Goal: Obtain resource: Obtain resource

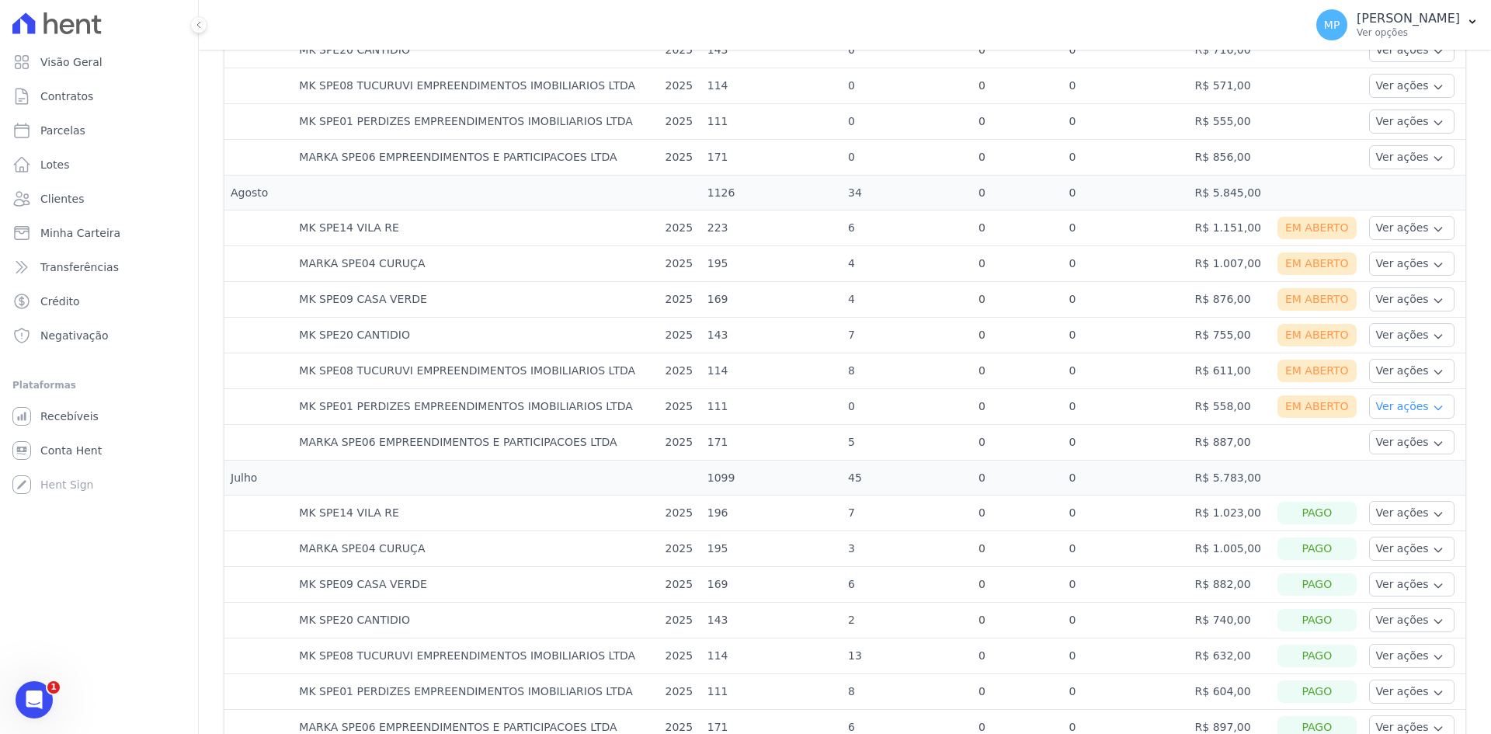
scroll to position [621, 0]
click at [1385, 407] on button "Ver ações" at bounding box center [1411, 406] width 85 height 24
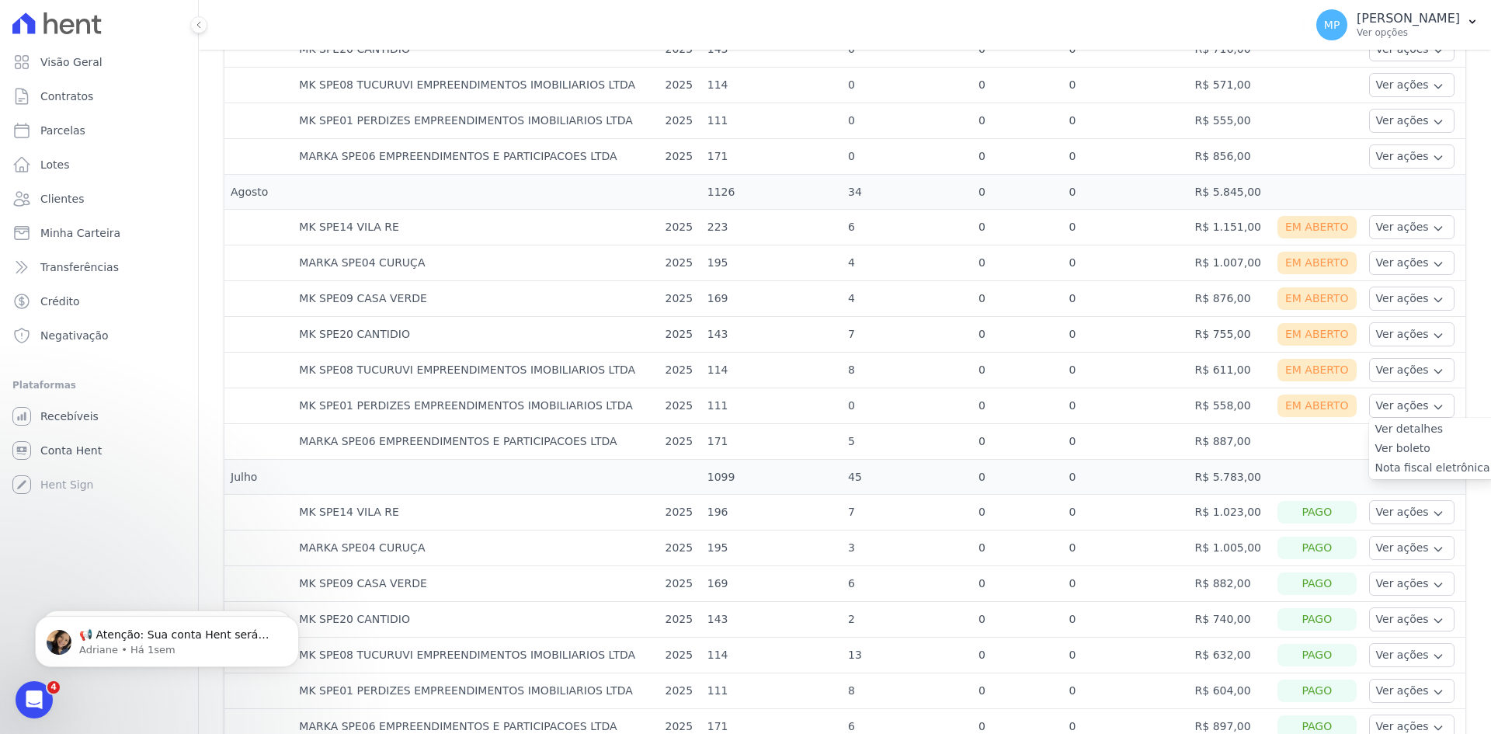
click at [1218, 440] on td "R$ 887,00" at bounding box center [1230, 442] width 82 height 36
click at [1391, 447] on button "Ver ações" at bounding box center [1411, 441] width 85 height 24
click at [941, 447] on td "5" at bounding box center [907, 442] width 130 height 36
click at [1372, 414] on button "Ver ações" at bounding box center [1411, 406] width 85 height 24
click at [1376, 413] on button "Ver ações" at bounding box center [1411, 406] width 85 height 24
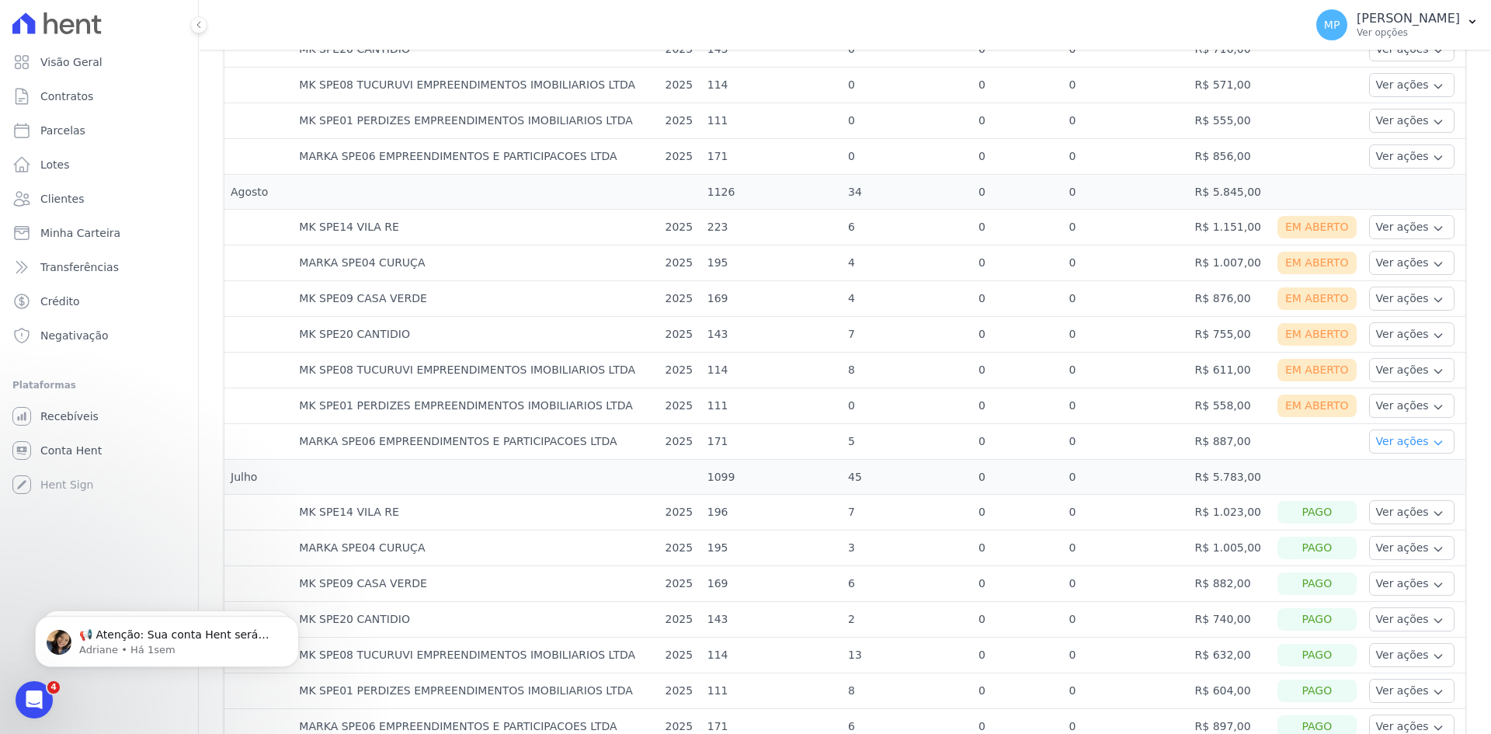
click at [1384, 435] on button "Ver ações" at bounding box center [1411, 441] width 85 height 24
click at [1410, 488] on link "Nota fiscal eletrônica" at bounding box center [1432, 484] width 115 height 16
click at [1310, 440] on td at bounding box center [1317, 442] width 92 height 36
drag, startPoint x: 1402, startPoint y: 219, endPoint x: 1404, endPoint y: 235, distance: 16.5
click at [1402, 219] on button "Ver ações" at bounding box center [1411, 227] width 85 height 24
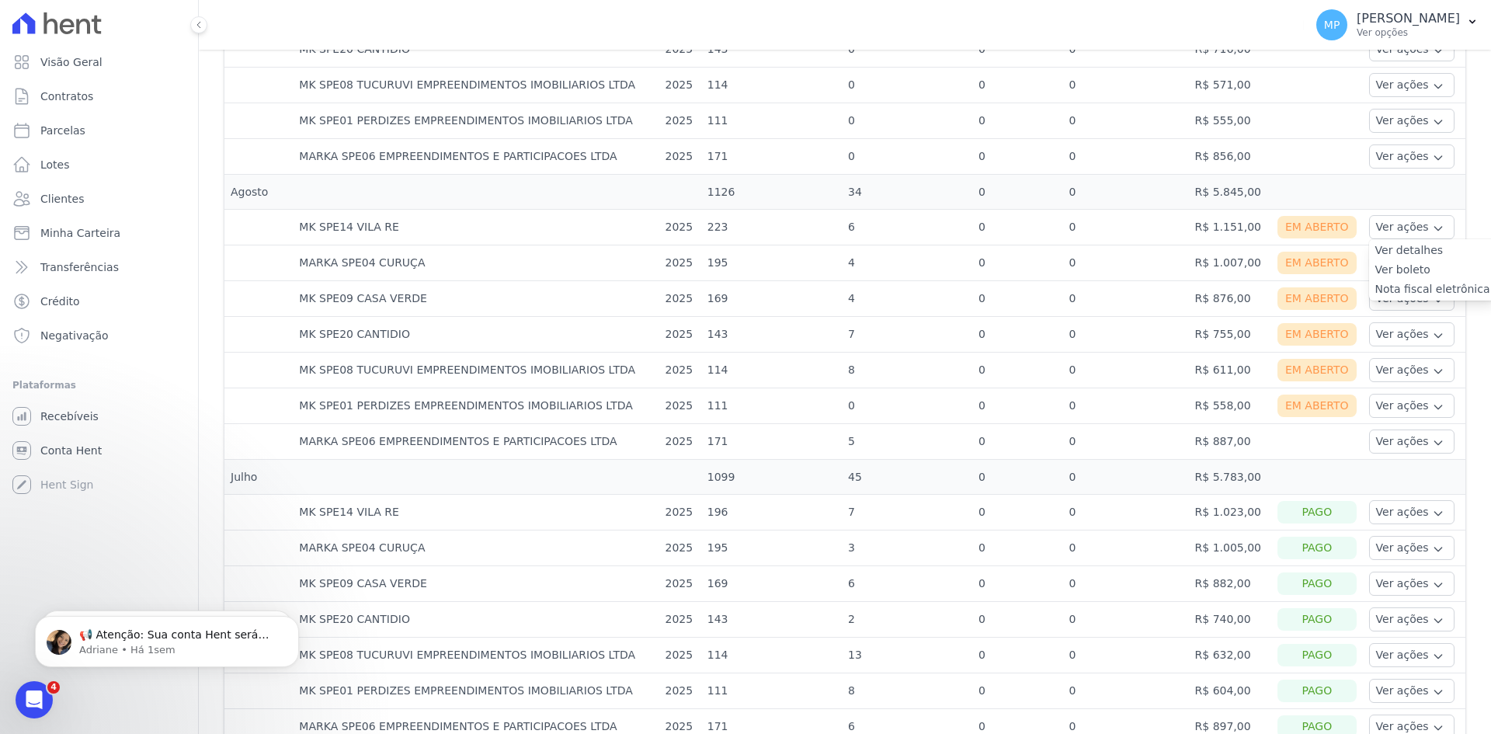
click at [1413, 266] on link "Ver boleto" at bounding box center [1432, 270] width 115 height 16
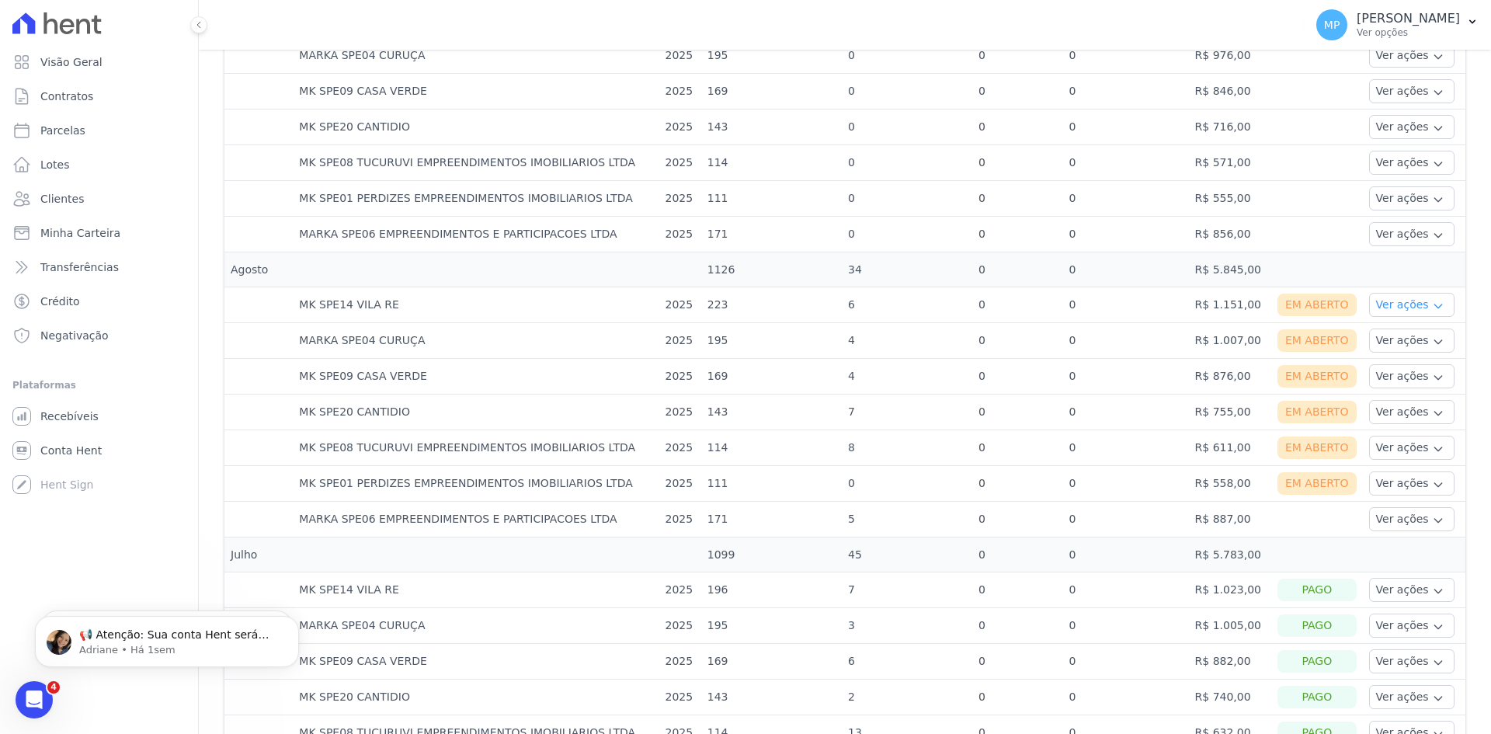
click at [1376, 304] on button "Ver ações" at bounding box center [1411, 305] width 85 height 24
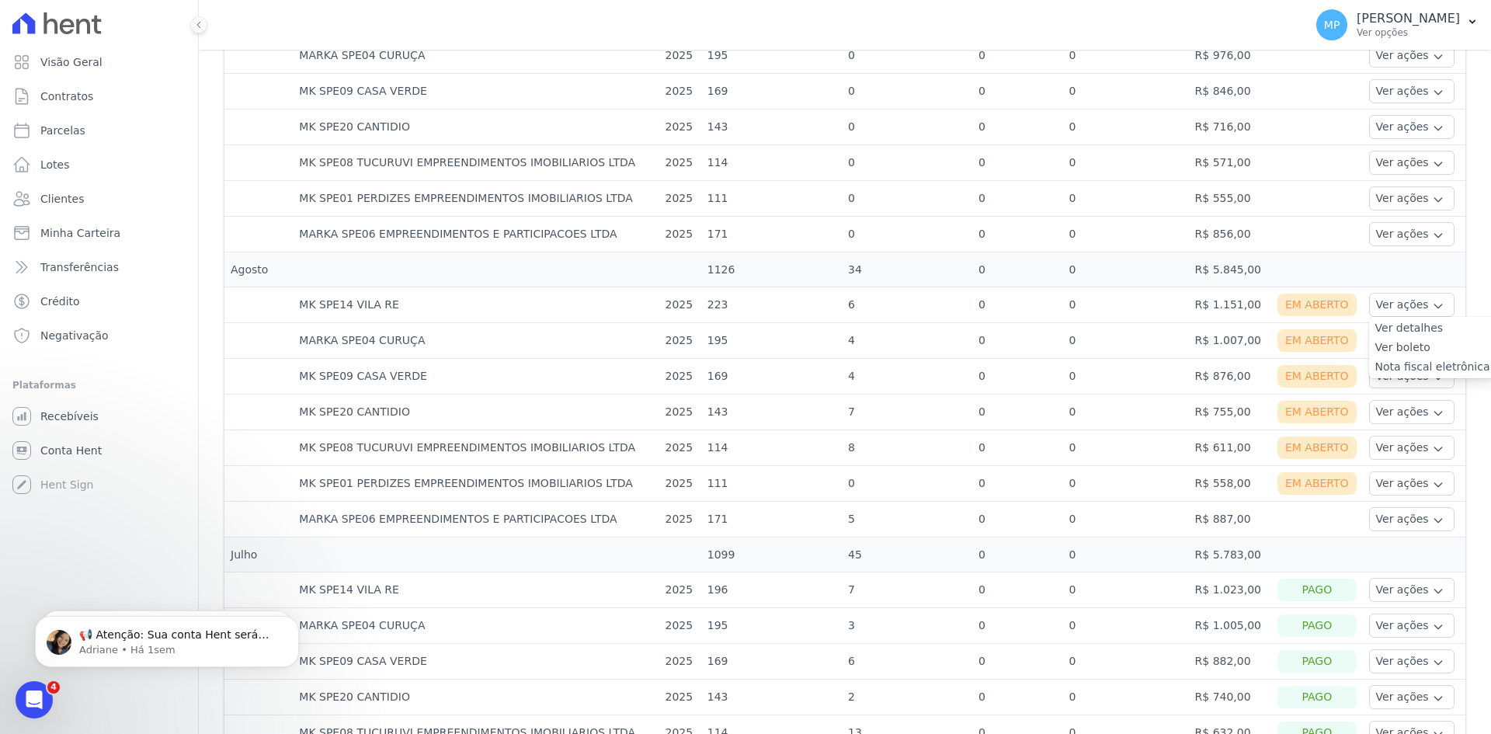
click at [1417, 367] on link "Nota fiscal eletrônica" at bounding box center [1432, 367] width 115 height 16
click at [1271, 269] on td at bounding box center [1317, 269] width 92 height 35
click at [1397, 333] on button "Ver ações" at bounding box center [1411, 341] width 85 height 24
click at [1408, 381] on link "Ver boleto" at bounding box center [1432, 383] width 115 height 16
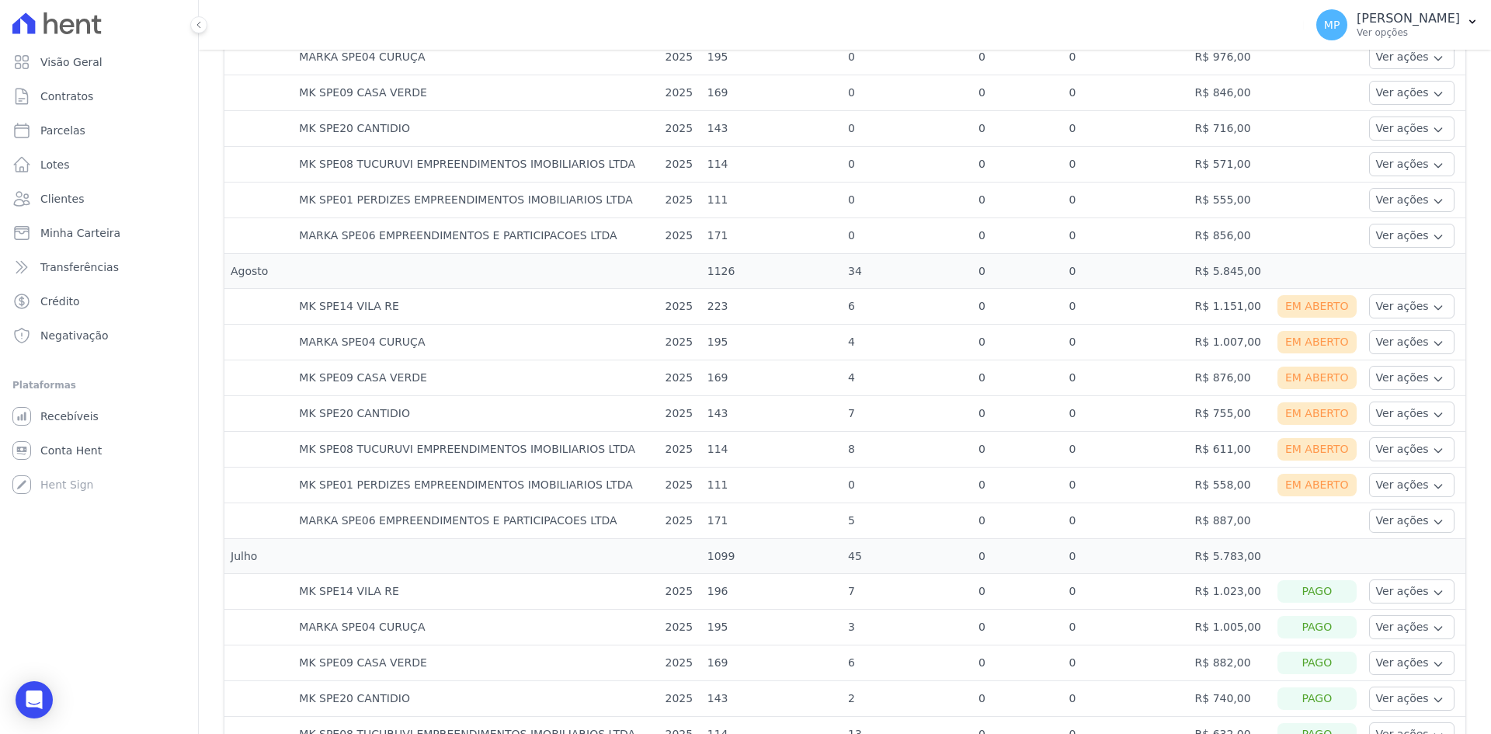
scroll to position [544, 0]
click at [1371, 339] on button "Ver ações" at bounding box center [1411, 341] width 85 height 24
click at [1403, 400] on link "Nota fiscal eletrônica" at bounding box center [1432, 403] width 115 height 16
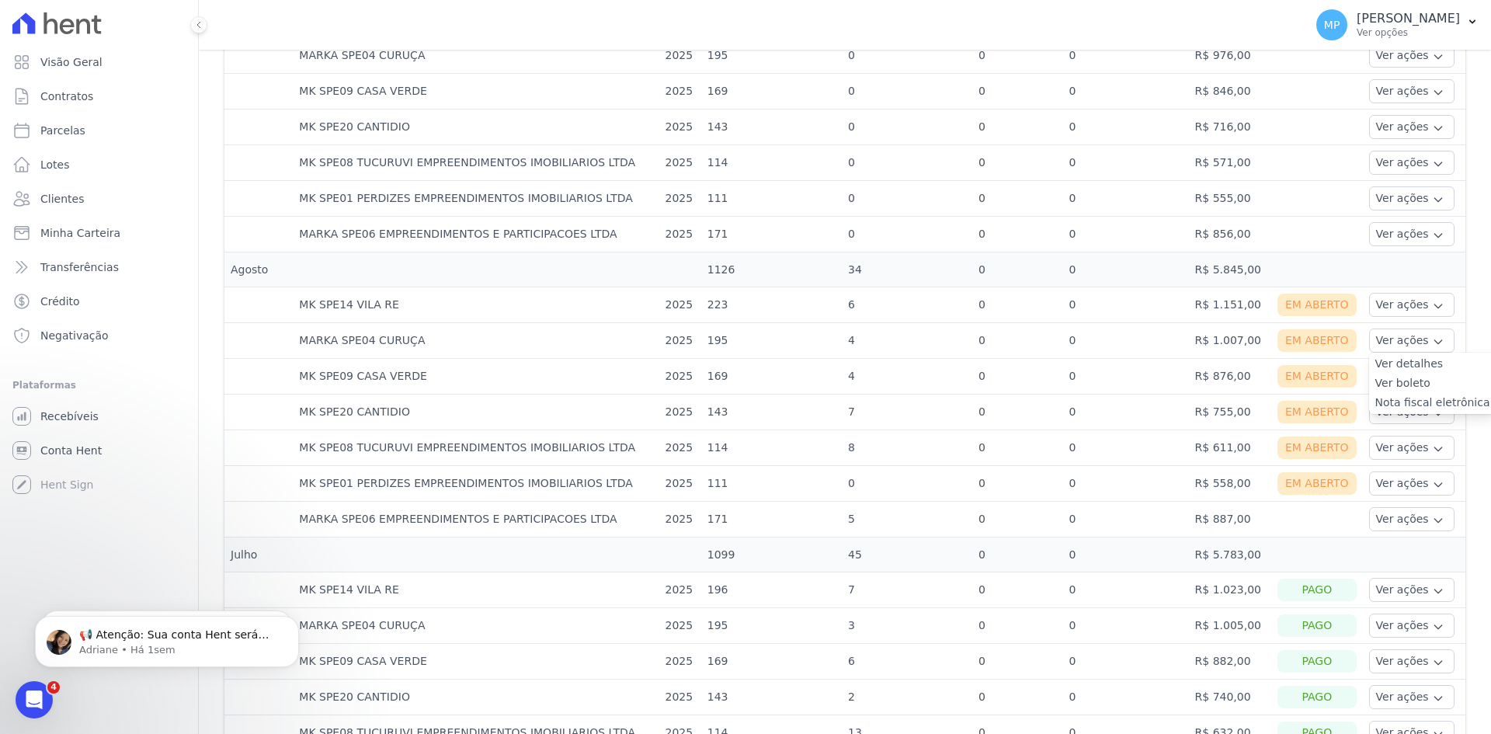
click at [1222, 388] on td "R$ 876,00" at bounding box center [1230, 377] width 82 height 36
click at [1402, 382] on button "Ver ações" at bounding box center [1411, 376] width 85 height 24
click at [1406, 417] on link "Ver boleto" at bounding box center [1432, 419] width 115 height 16
click at [1382, 379] on button "Ver ações" at bounding box center [1411, 376] width 85 height 24
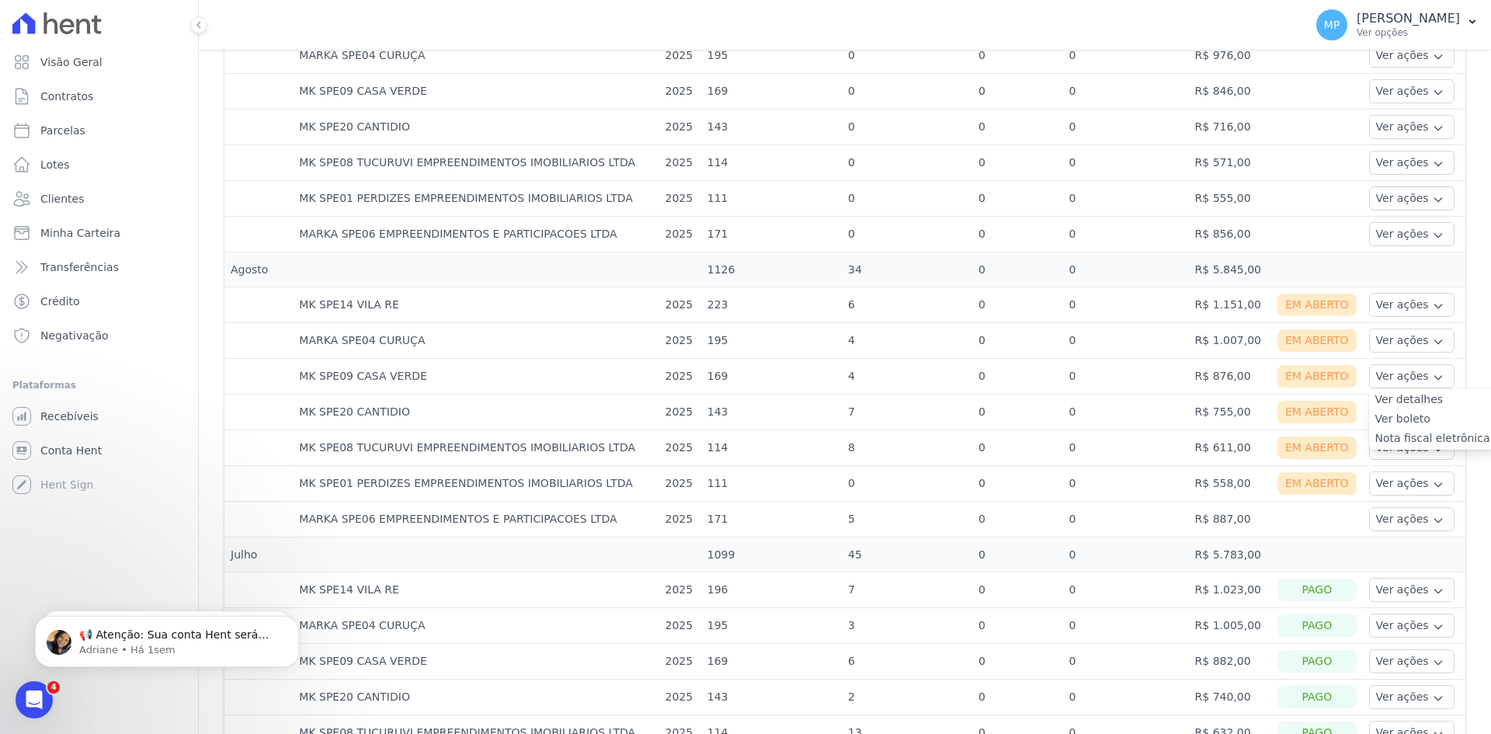
drag, startPoint x: 764, startPoint y: 353, endPoint x: 776, endPoint y: 356, distance: 12.3
click at [766, 353] on td "195" at bounding box center [771, 341] width 141 height 36
drag, startPoint x: 1364, startPoint y: 379, endPoint x: 1369, endPoint y: 387, distance: 9.1
click at [1369, 379] on button "Ver ações" at bounding box center [1411, 376] width 85 height 24
click at [1389, 415] on link "Ver boleto" at bounding box center [1432, 419] width 115 height 16
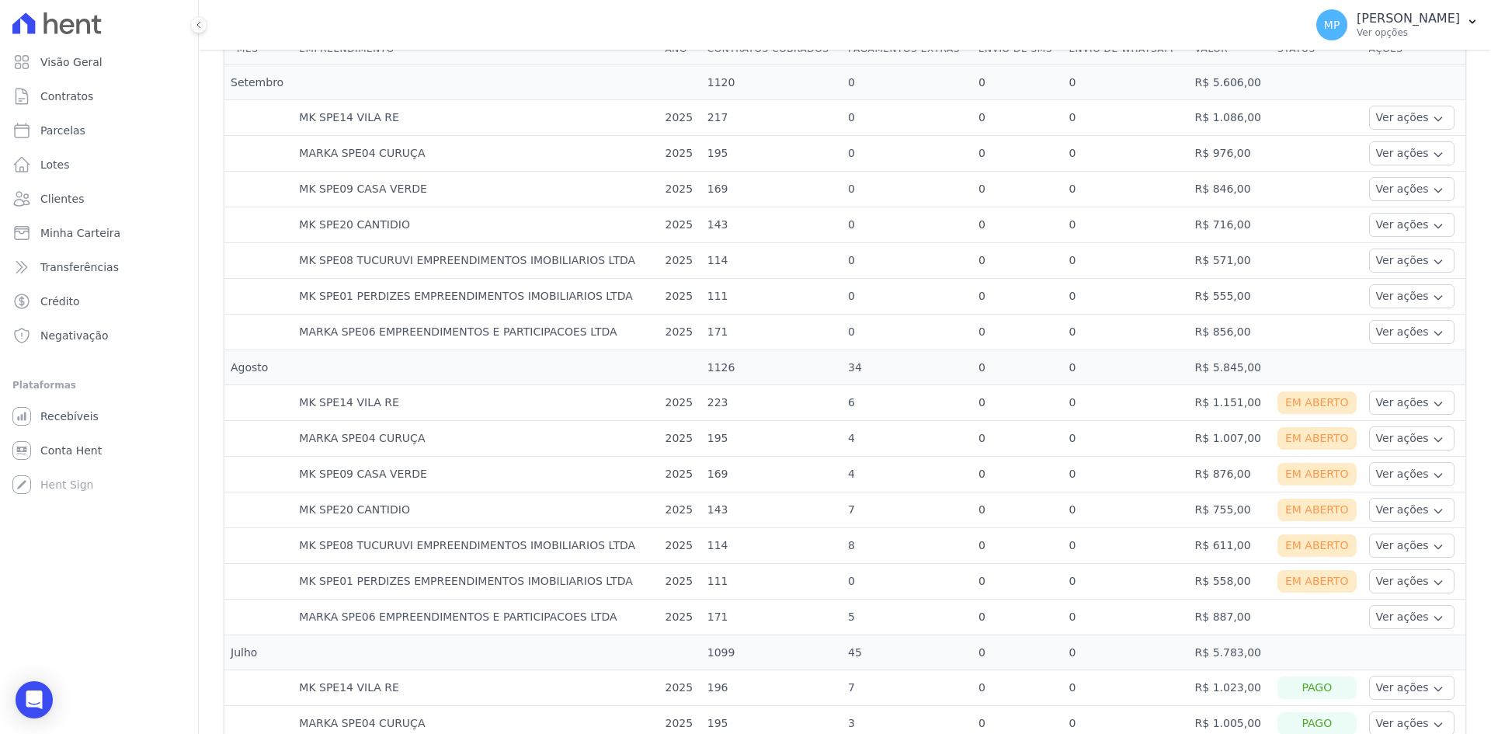
scroll to position [544, 0]
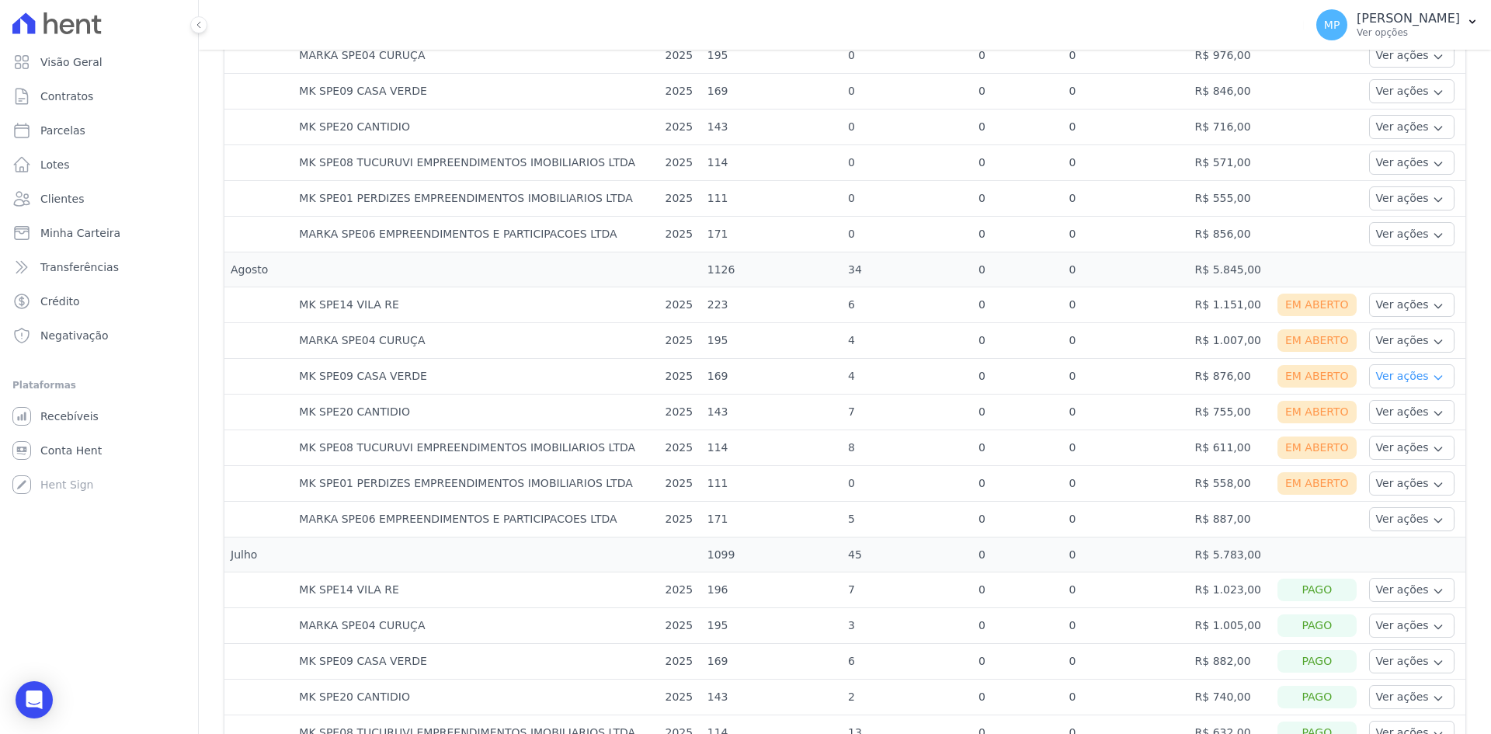
click at [1386, 380] on button "Ver ações" at bounding box center [1411, 376] width 85 height 24
click at [1409, 436] on link "Nota fiscal eletrônica" at bounding box center [1432, 438] width 115 height 16
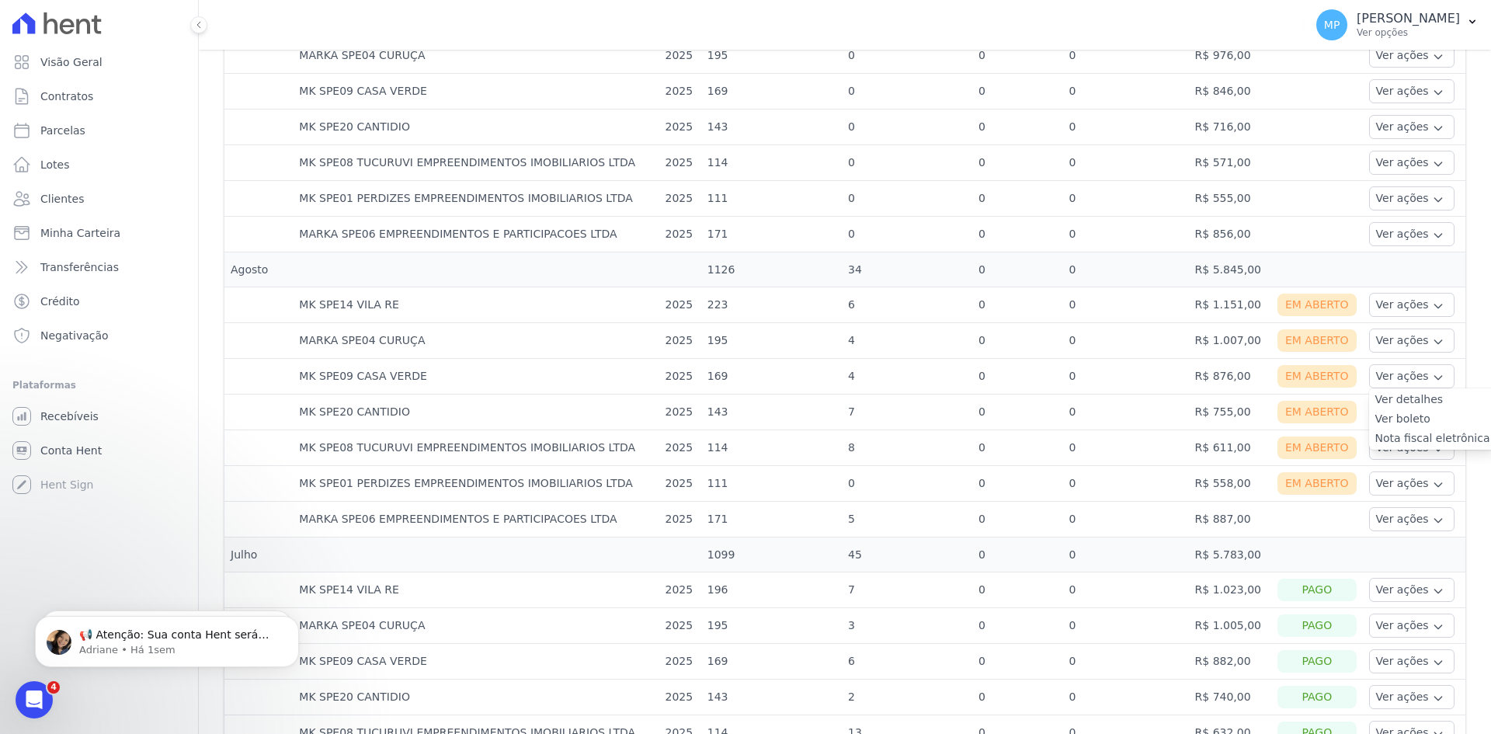
click at [1128, 426] on td "0" at bounding box center [1125, 413] width 126 height 36
click at [1377, 409] on button "Ver ações" at bounding box center [1411, 412] width 85 height 24
click at [1384, 452] on link "Ver boleto" at bounding box center [1432, 455] width 115 height 16
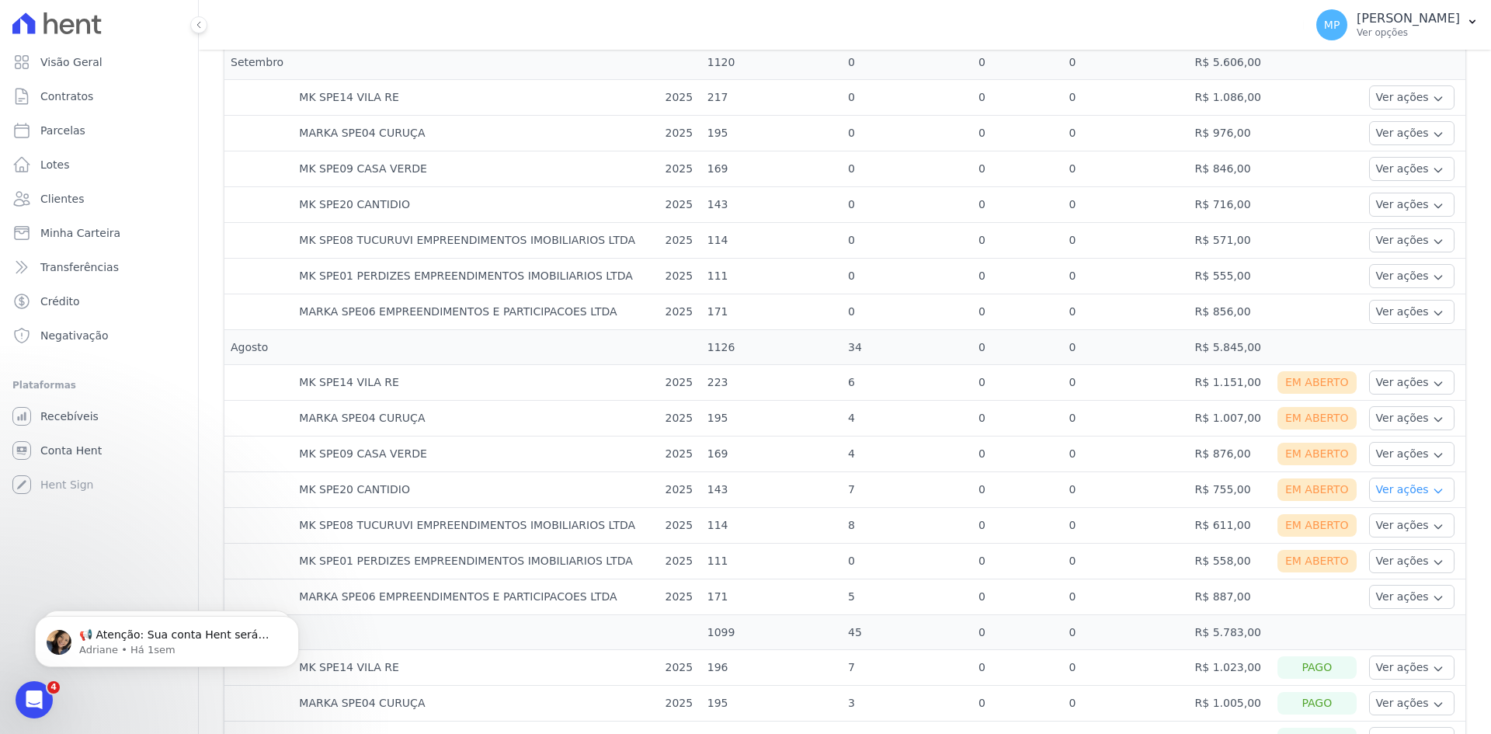
click at [1427, 486] on button "Ver ações" at bounding box center [1411, 490] width 85 height 24
click at [1412, 553] on link "Nota fiscal eletrônica" at bounding box center [1432, 552] width 115 height 16
click at [1198, 461] on td "R$ 876,00" at bounding box center [1230, 454] width 82 height 36
click at [1372, 522] on button "Ver ações" at bounding box center [1411, 525] width 85 height 24
click at [1398, 568] on link "Ver boleto" at bounding box center [1432, 568] width 115 height 16
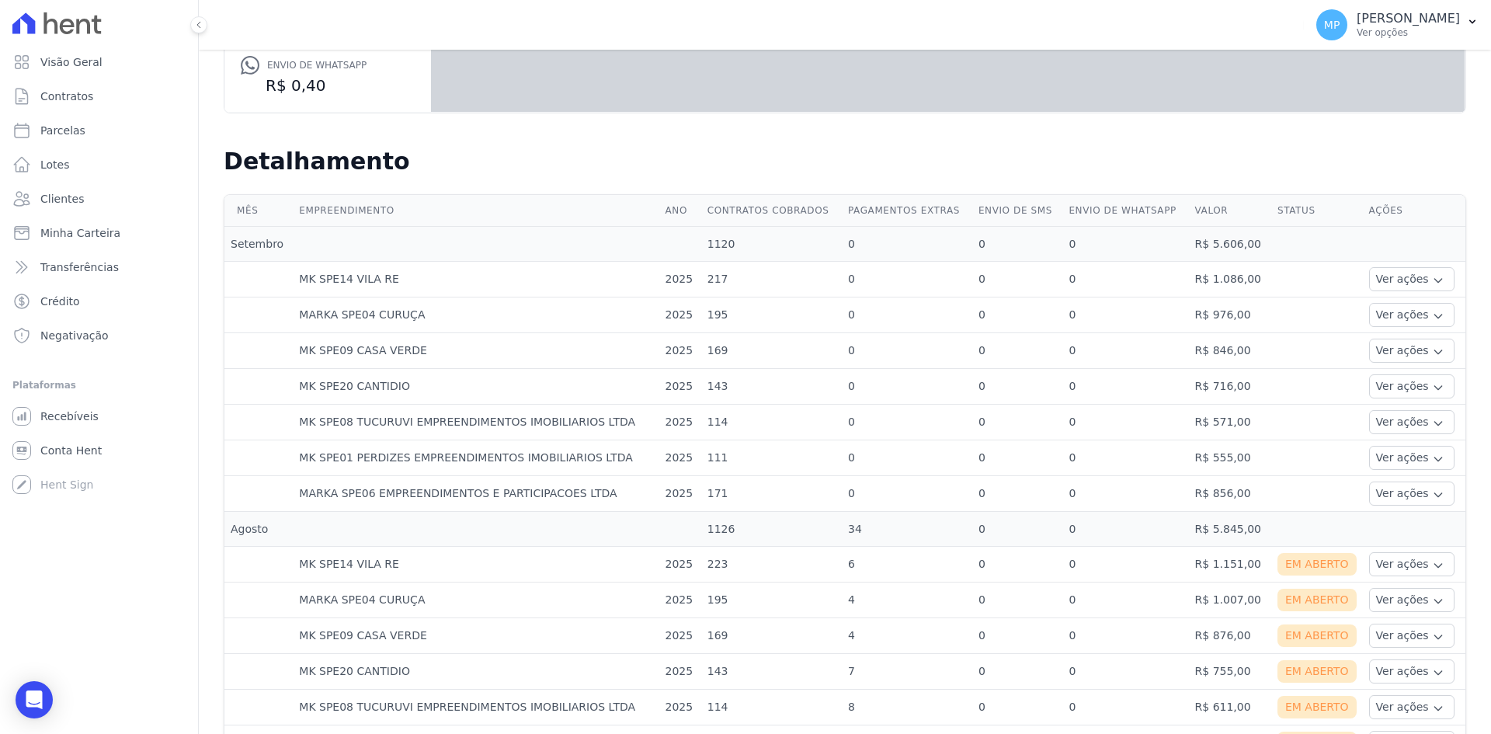
scroll to position [466, 0]
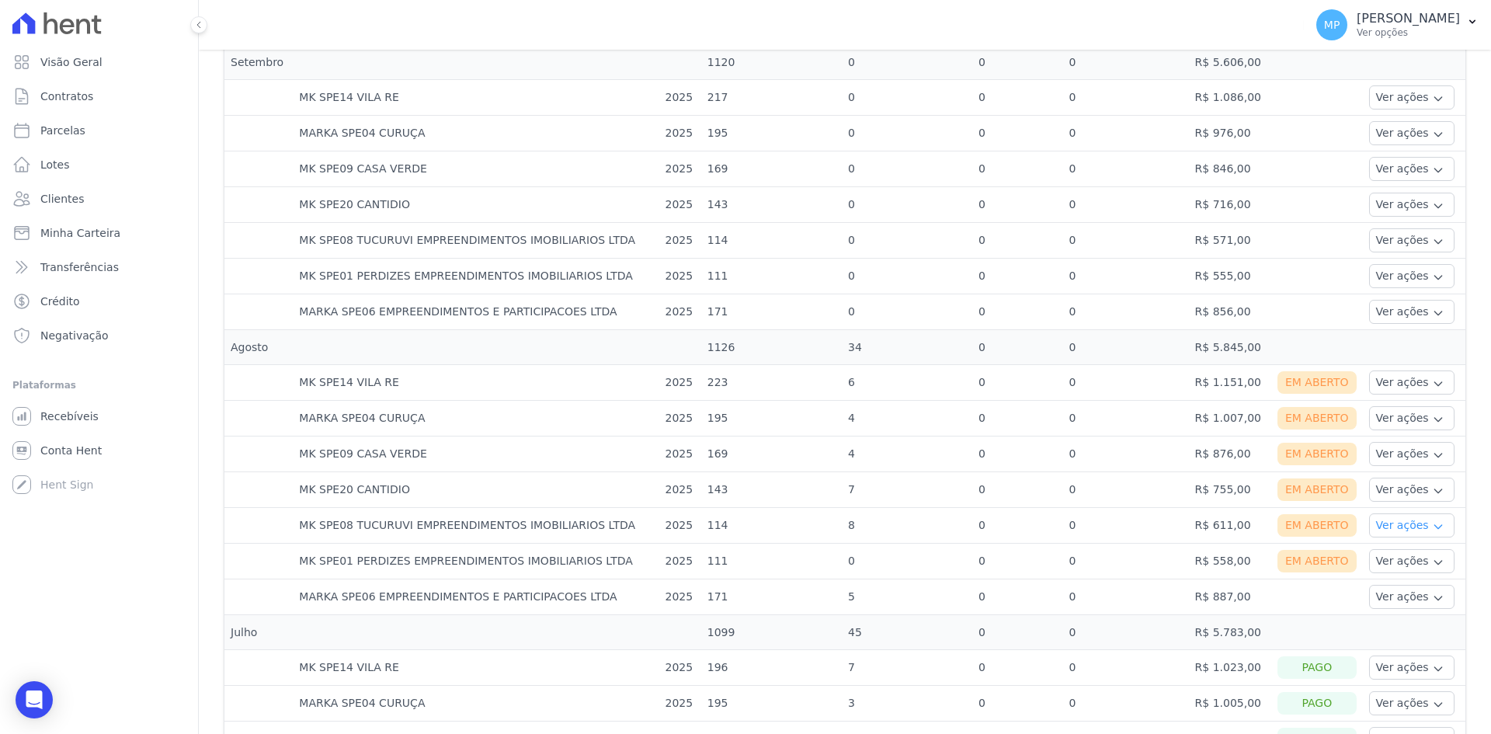
click at [1386, 517] on button "Ver ações" at bounding box center [1411, 525] width 85 height 24
click at [1398, 589] on link "Nota fiscal eletrônica" at bounding box center [1432, 587] width 115 height 16
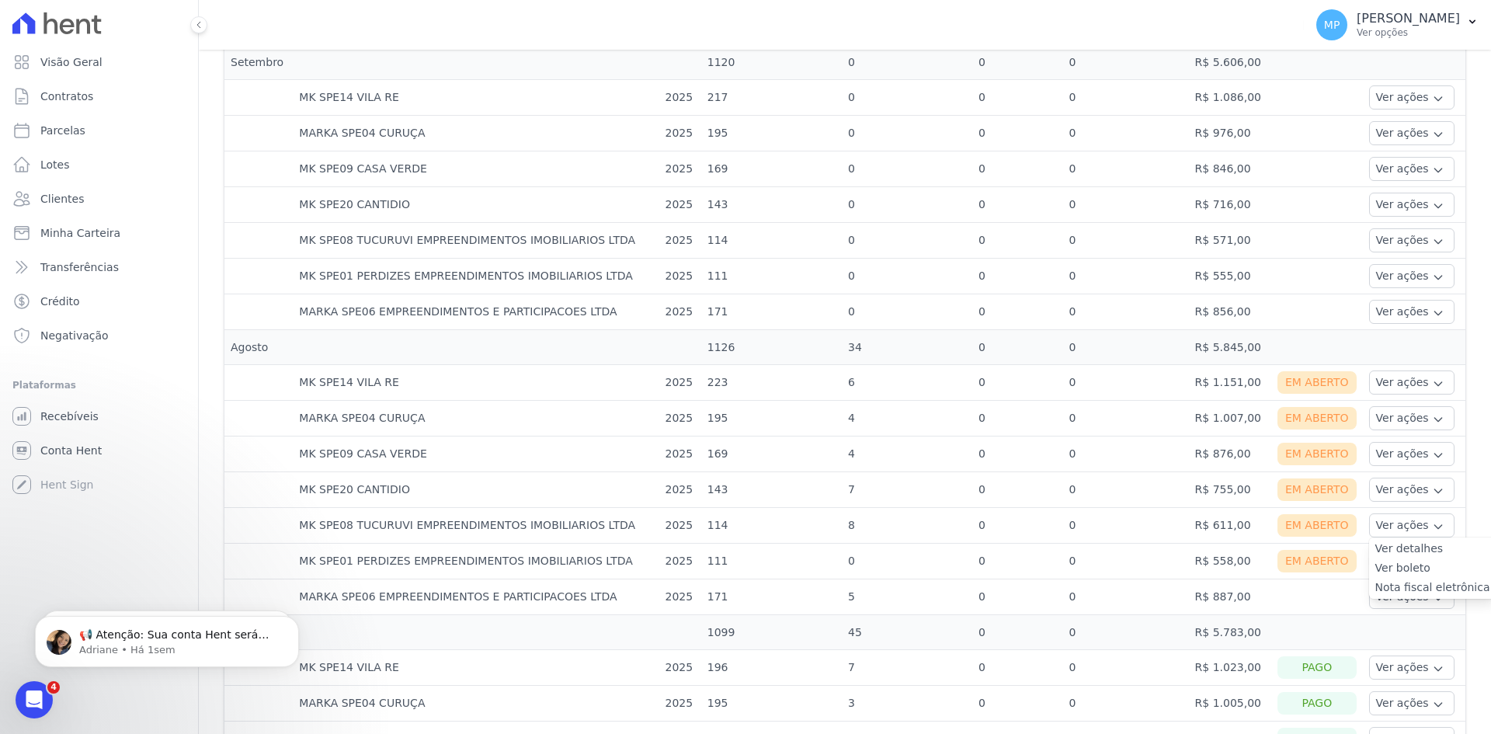
click at [1215, 565] on td "R$ 558,00" at bounding box center [1230, 562] width 82 height 36
click at [1392, 568] on button "Ver ações" at bounding box center [1411, 561] width 85 height 24
click at [1396, 606] on link "Ver boleto" at bounding box center [1432, 604] width 115 height 16
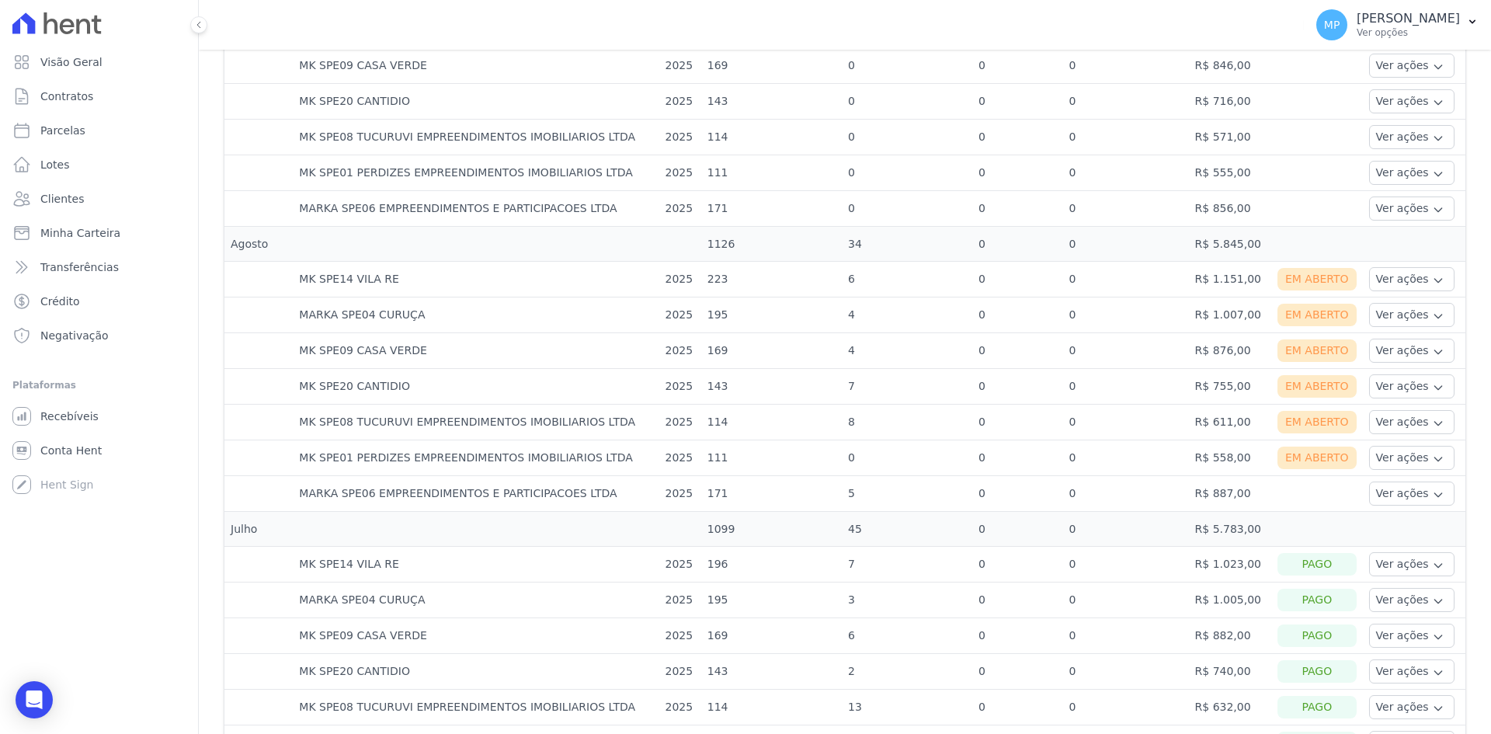
scroll to position [699, 0]
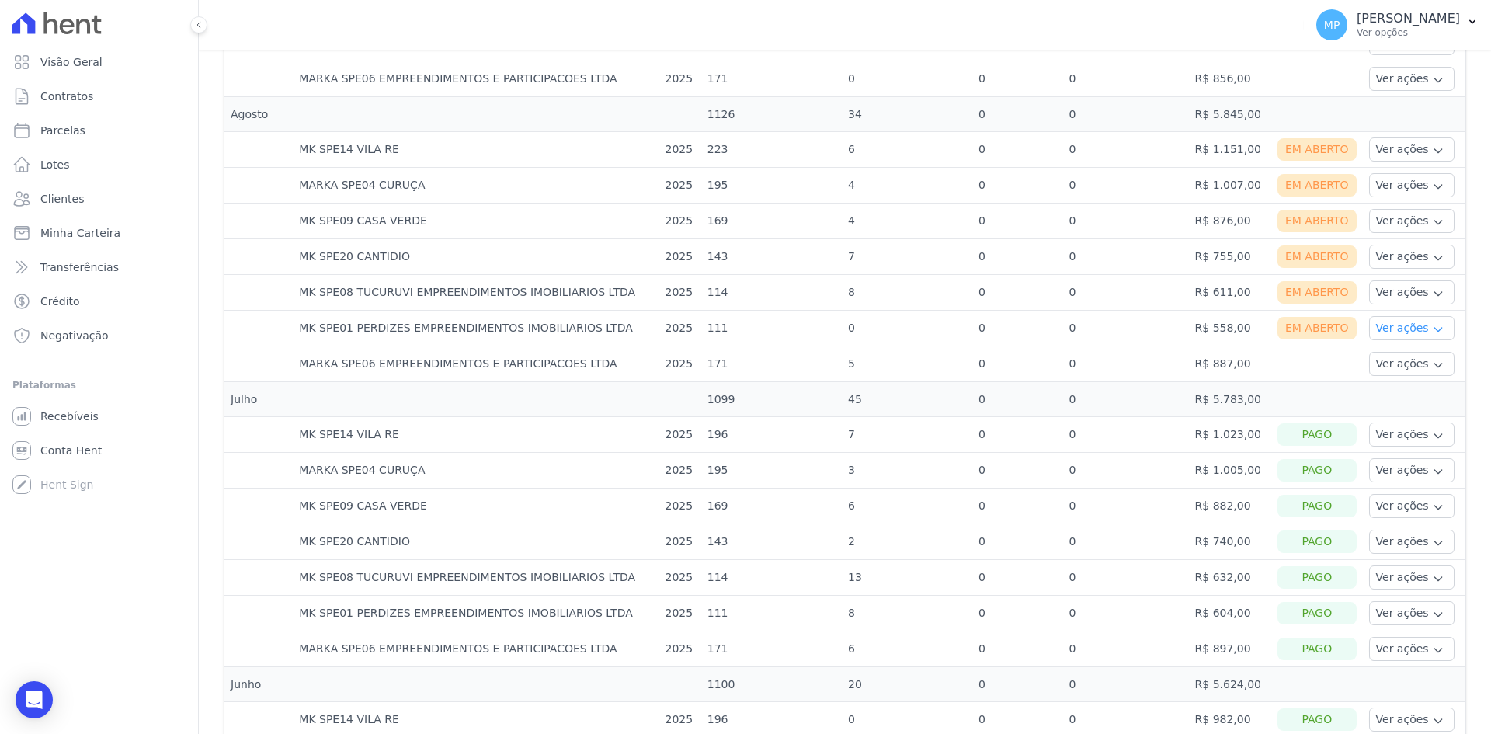
click at [1397, 330] on button "Ver ações" at bounding box center [1411, 328] width 85 height 24
click at [1389, 371] on link "Ver boleto" at bounding box center [1432, 371] width 115 height 16
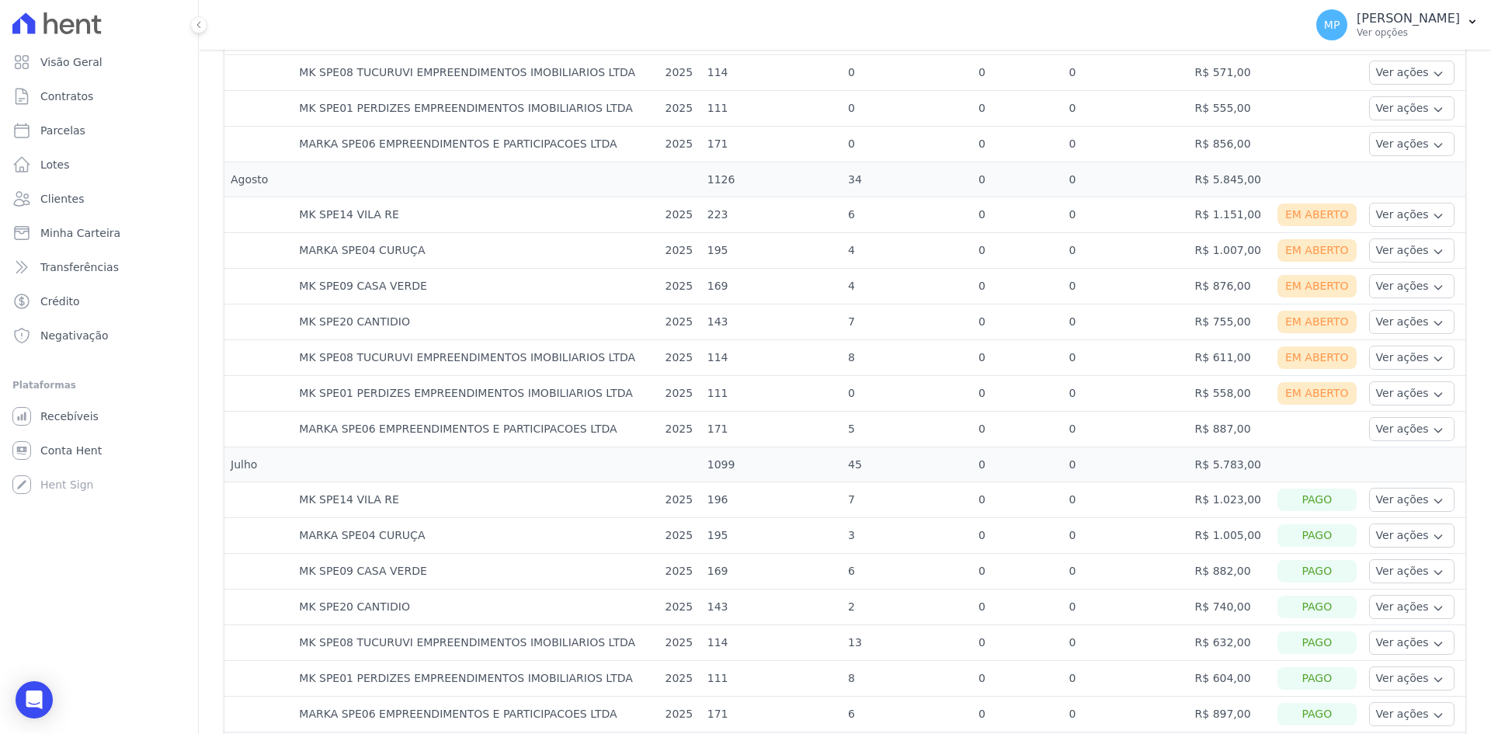
scroll to position [544, 0]
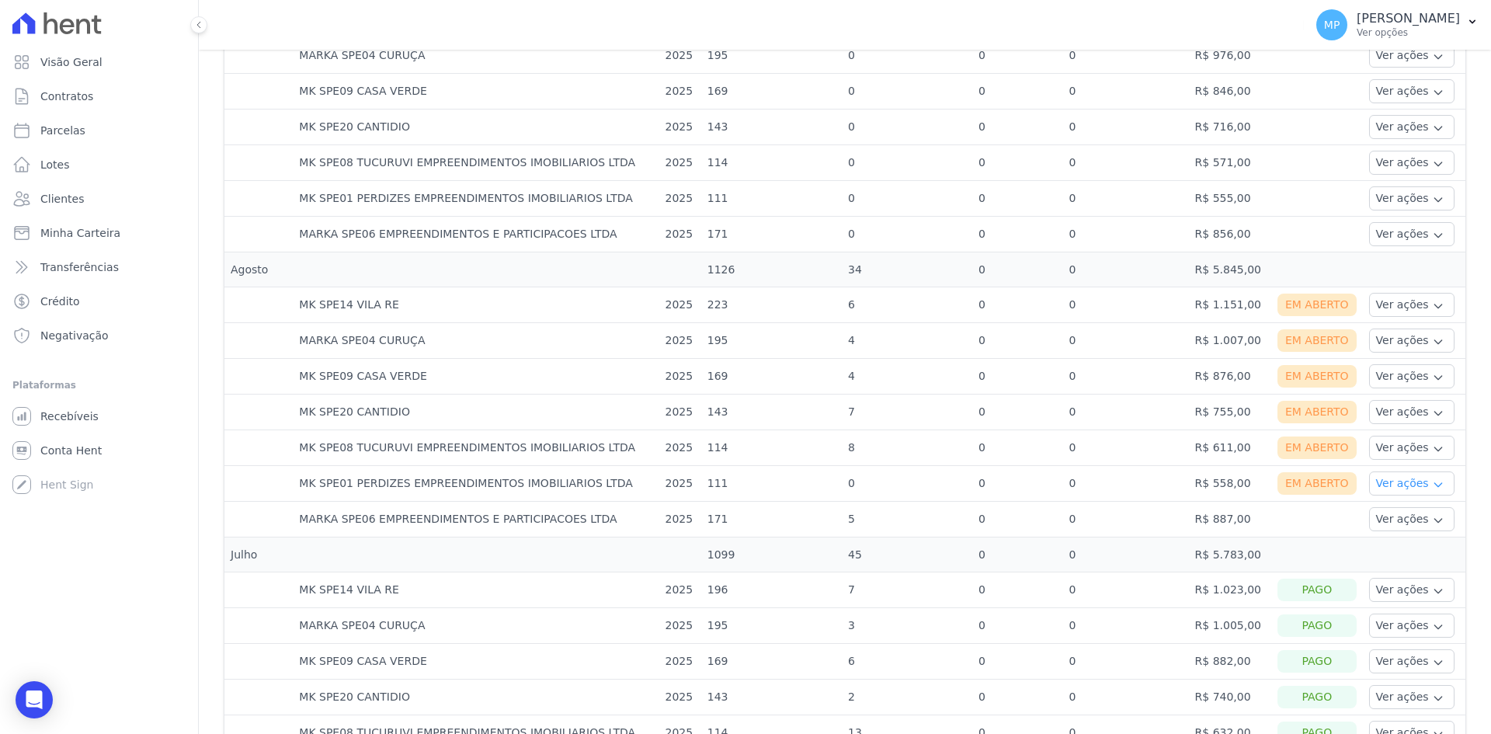
click at [1382, 480] on button "Ver ações" at bounding box center [1411, 483] width 85 height 24
click at [1401, 545] on link "Nota fiscal eletrônica" at bounding box center [1432, 545] width 115 height 16
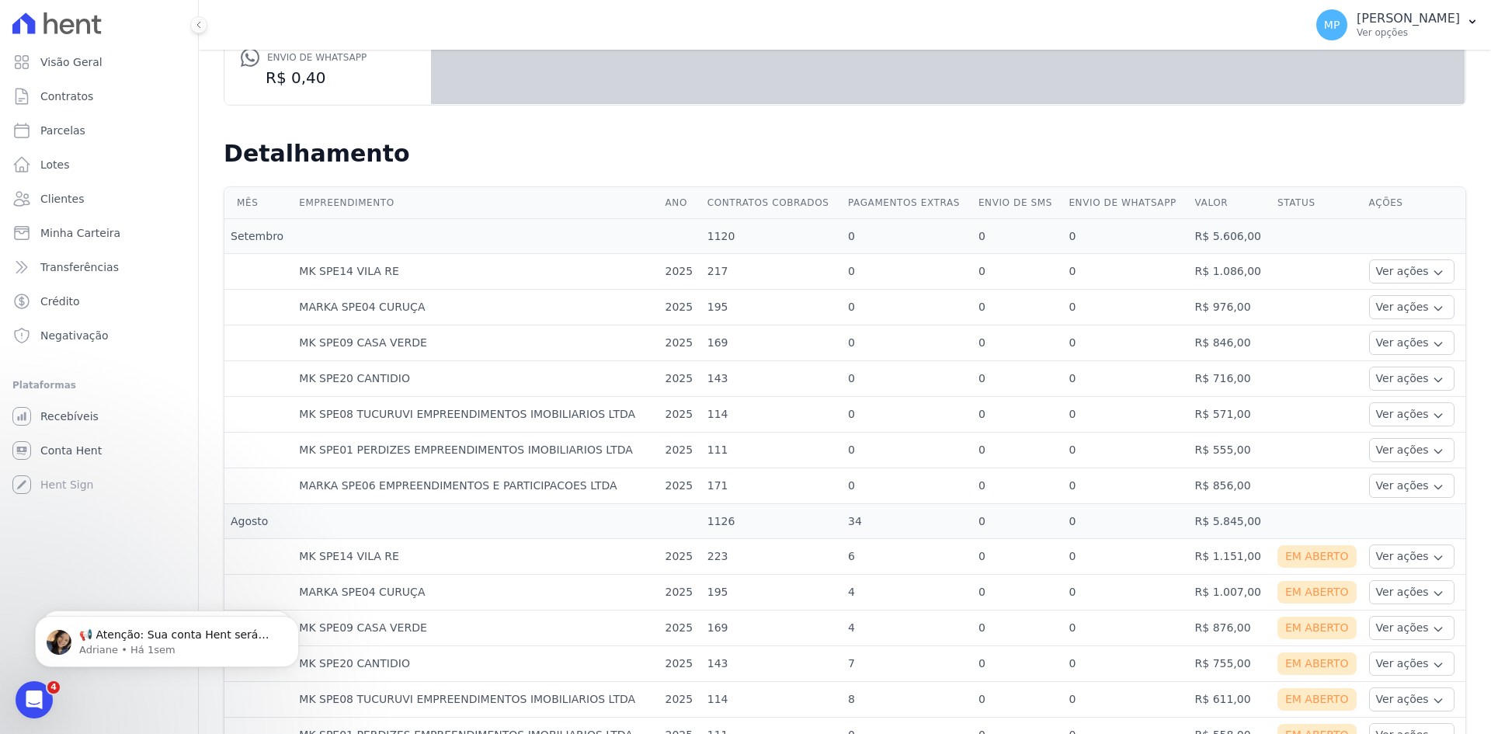
scroll to position [388, 0]
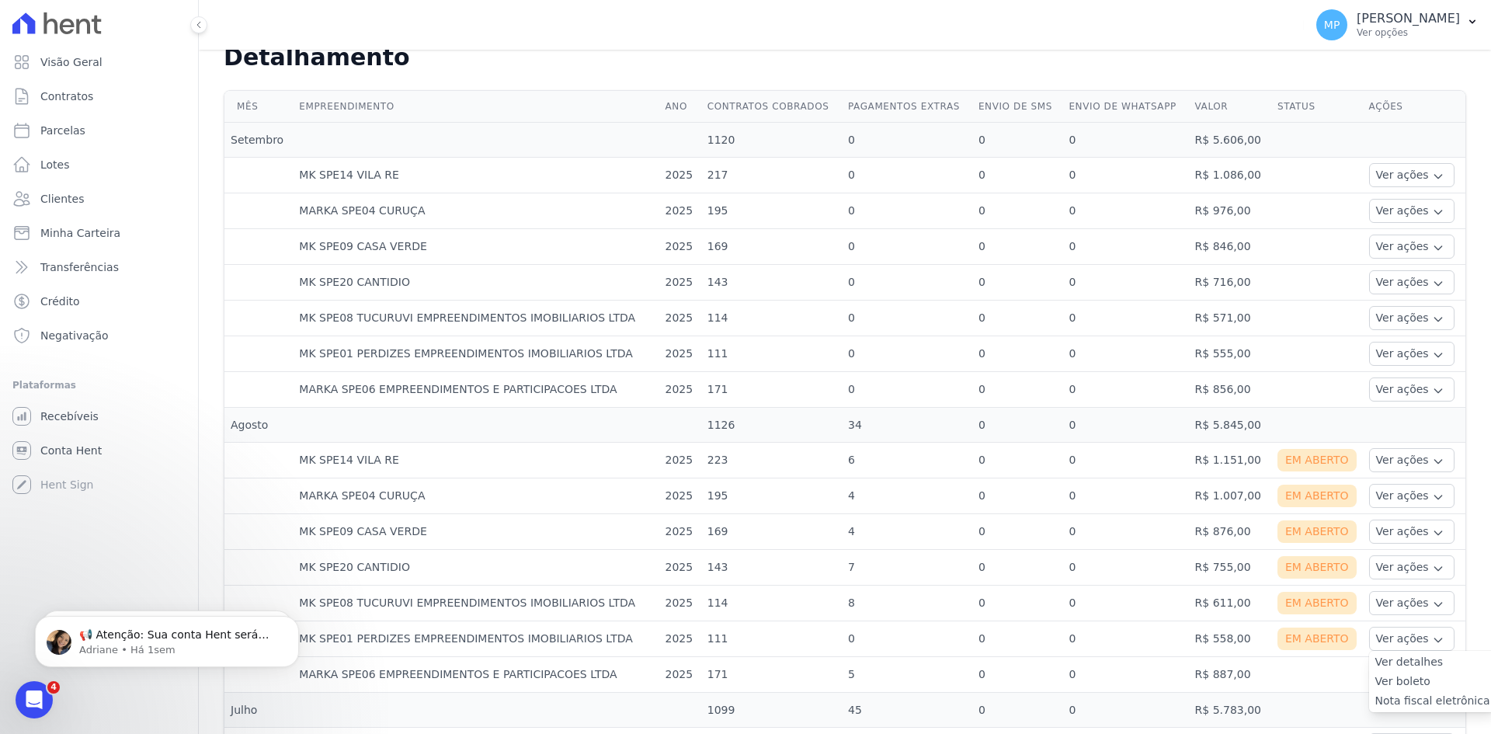
drag, startPoint x: 347, startPoint y: 491, endPoint x: 419, endPoint y: 495, distance: 71.6
click at [419, 495] on td "MARKA SPE04 CURUÇA" at bounding box center [476, 496] width 366 height 36
click at [446, 492] on td "MARKA SPE04 CURUÇA" at bounding box center [476, 496] width 366 height 36
click at [413, 492] on td "MARKA SPE04 CURUÇA" at bounding box center [476, 496] width 366 height 36
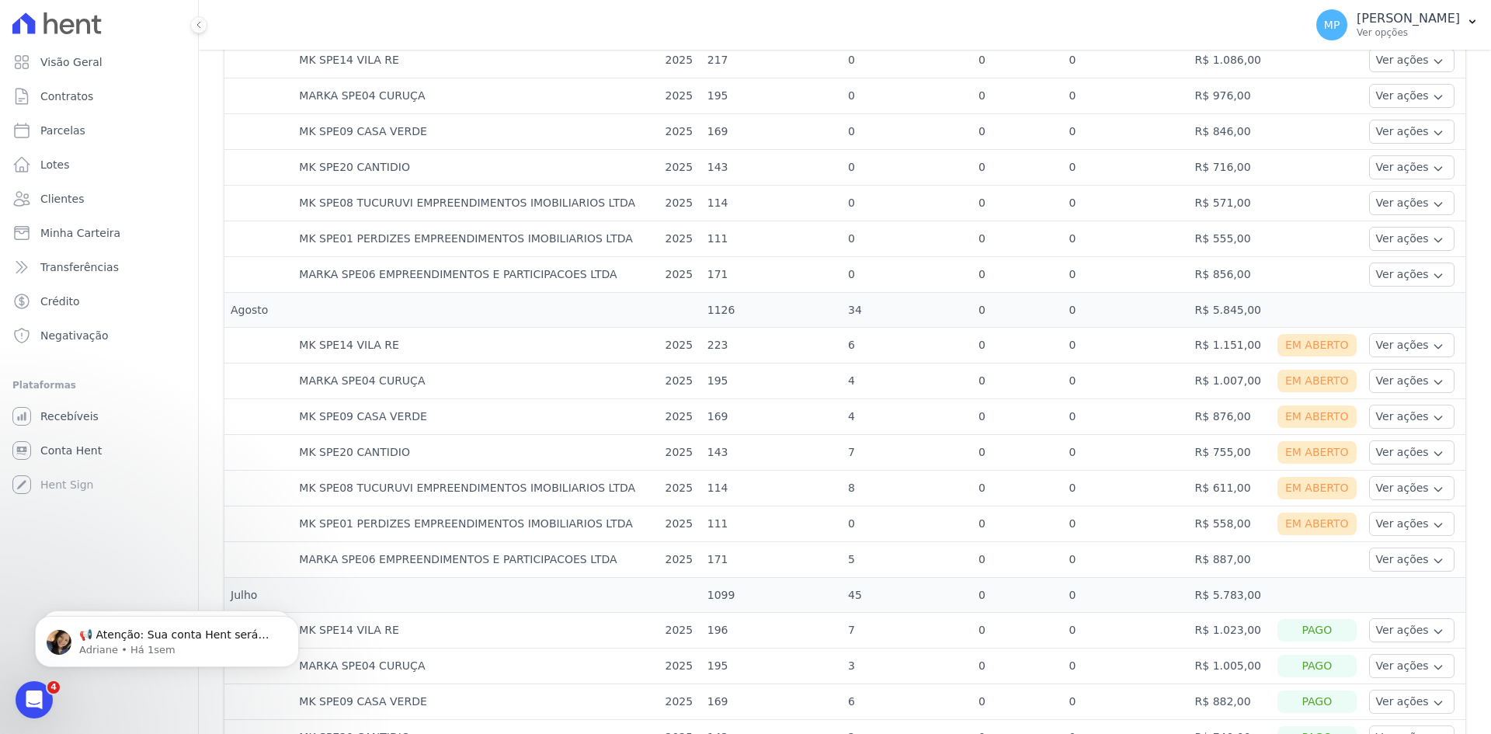
scroll to position [621, 0]
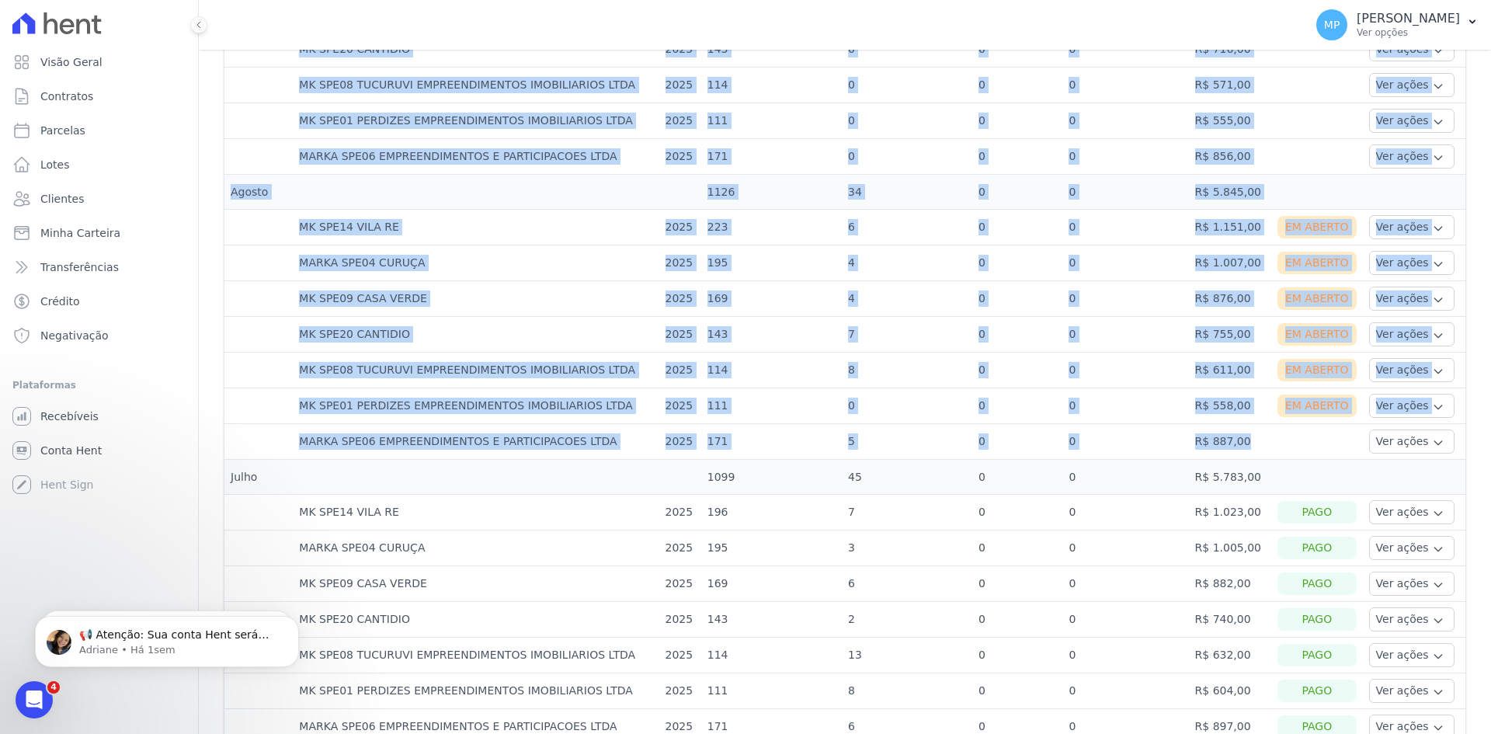
drag, startPoint x: 1192, startPoint y: 441, endPoint x: 328, endPoint y: 440, distance: 864.4
click at [222, 454] on div "Mês Empreendimento Ano Contratos cobrados Pagamentos extras Envio de SMS Envio …" at bounding box center [845, 692] width 1292 height 1683
click at [382, 436] on td "MARKA SPE06 EMPREENDIMENTOS E PARTICIPACOES LTDA" at bounding box center [476, 442] width 366 height 36
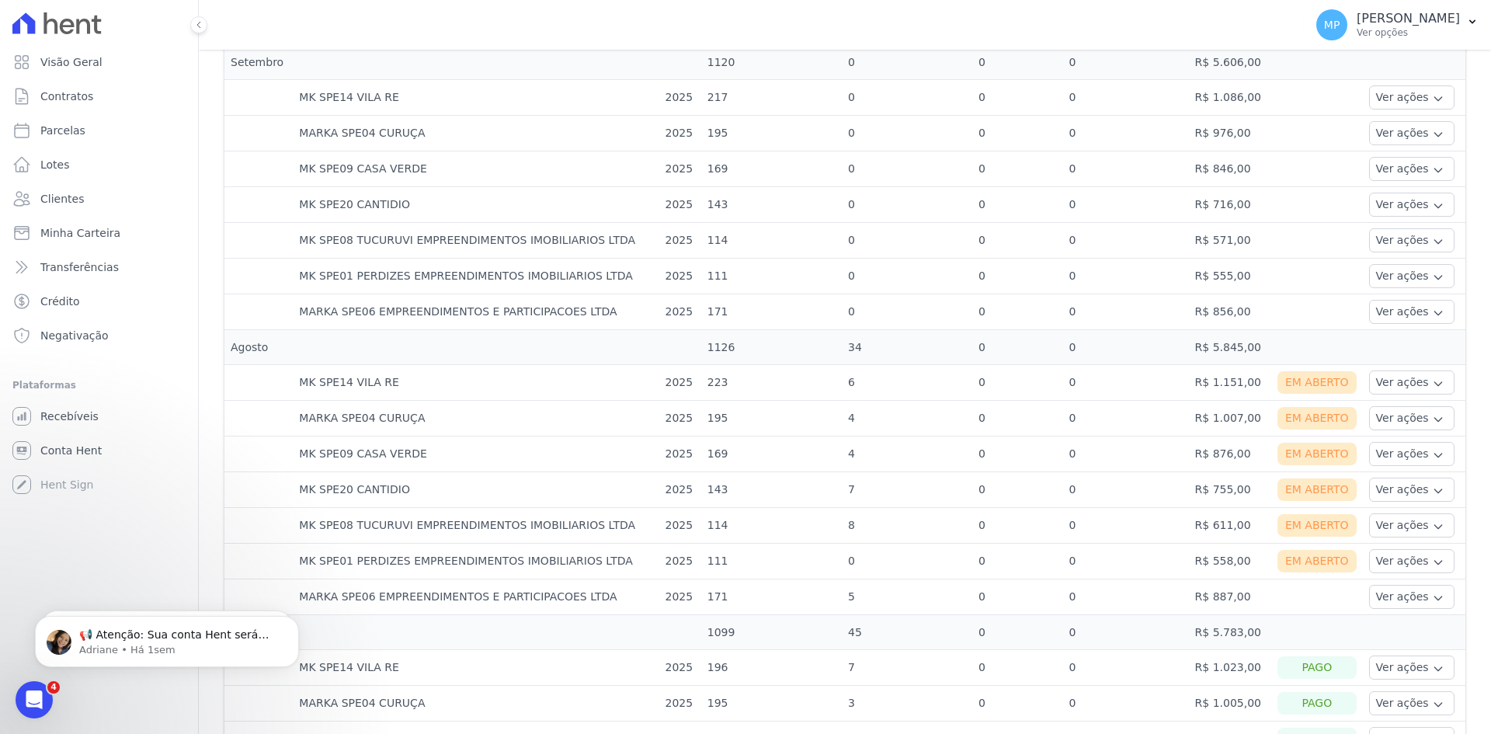
scroll to position [544, 0]
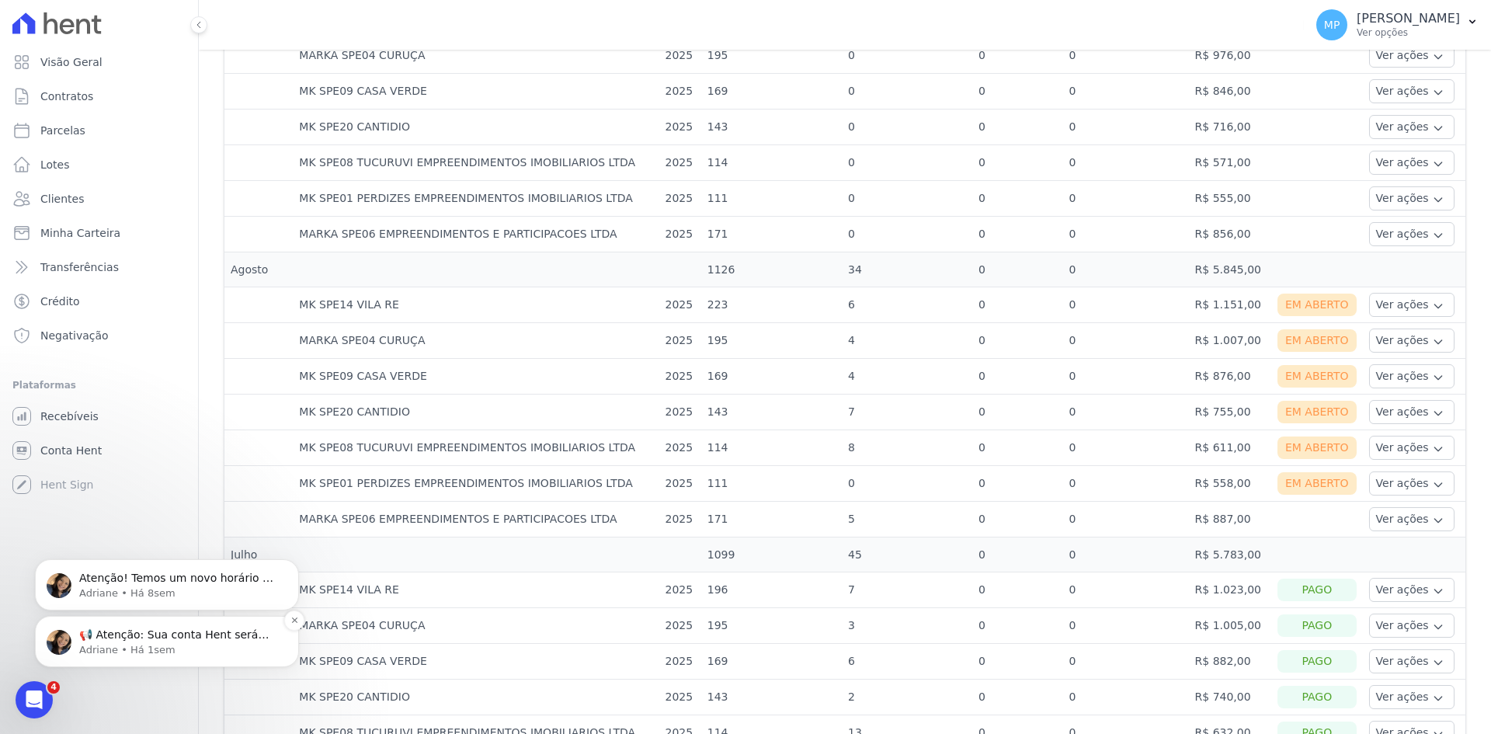
click at [129, 648] on p "Adriane • Há 1sem" at bounding box center [179, 650] width 200 height 14
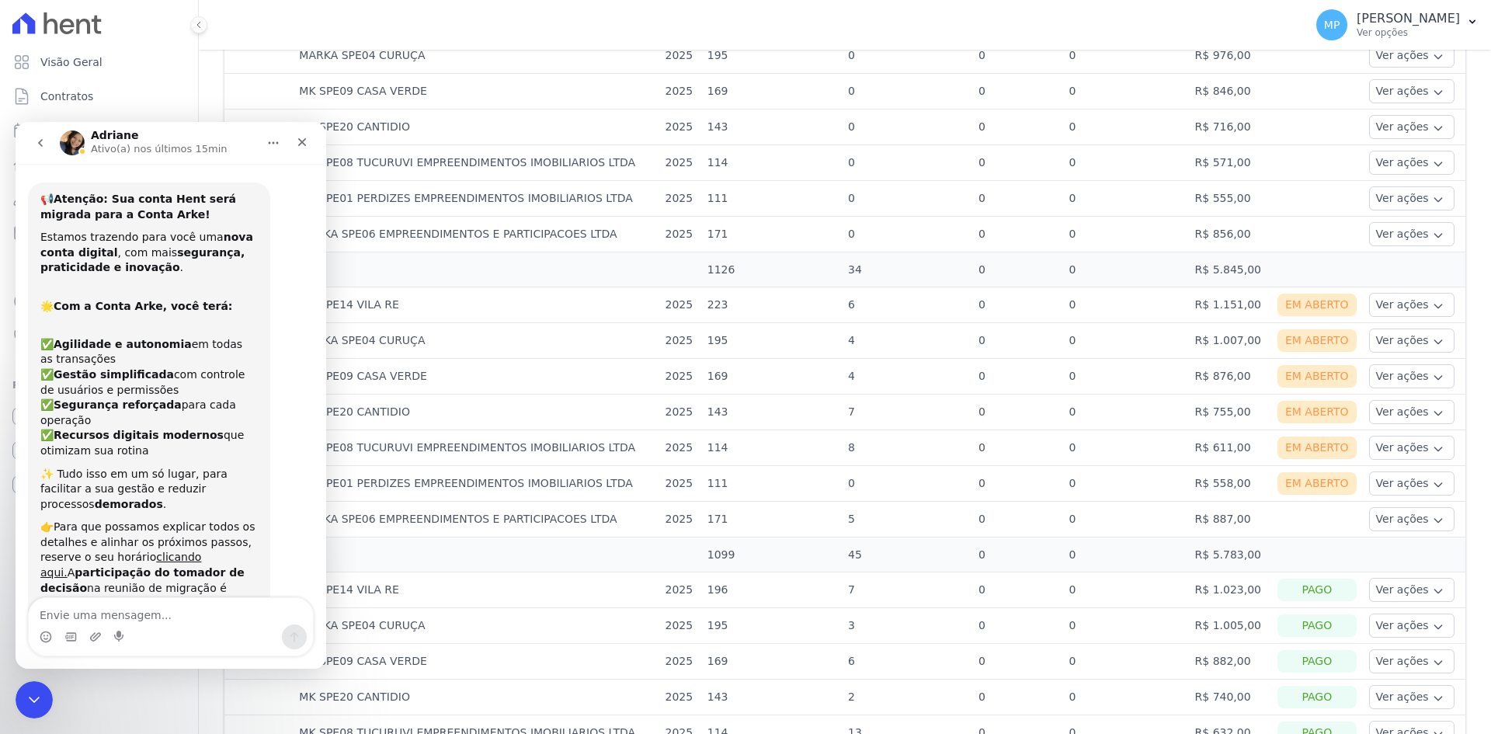
scroll to position [131, 0]
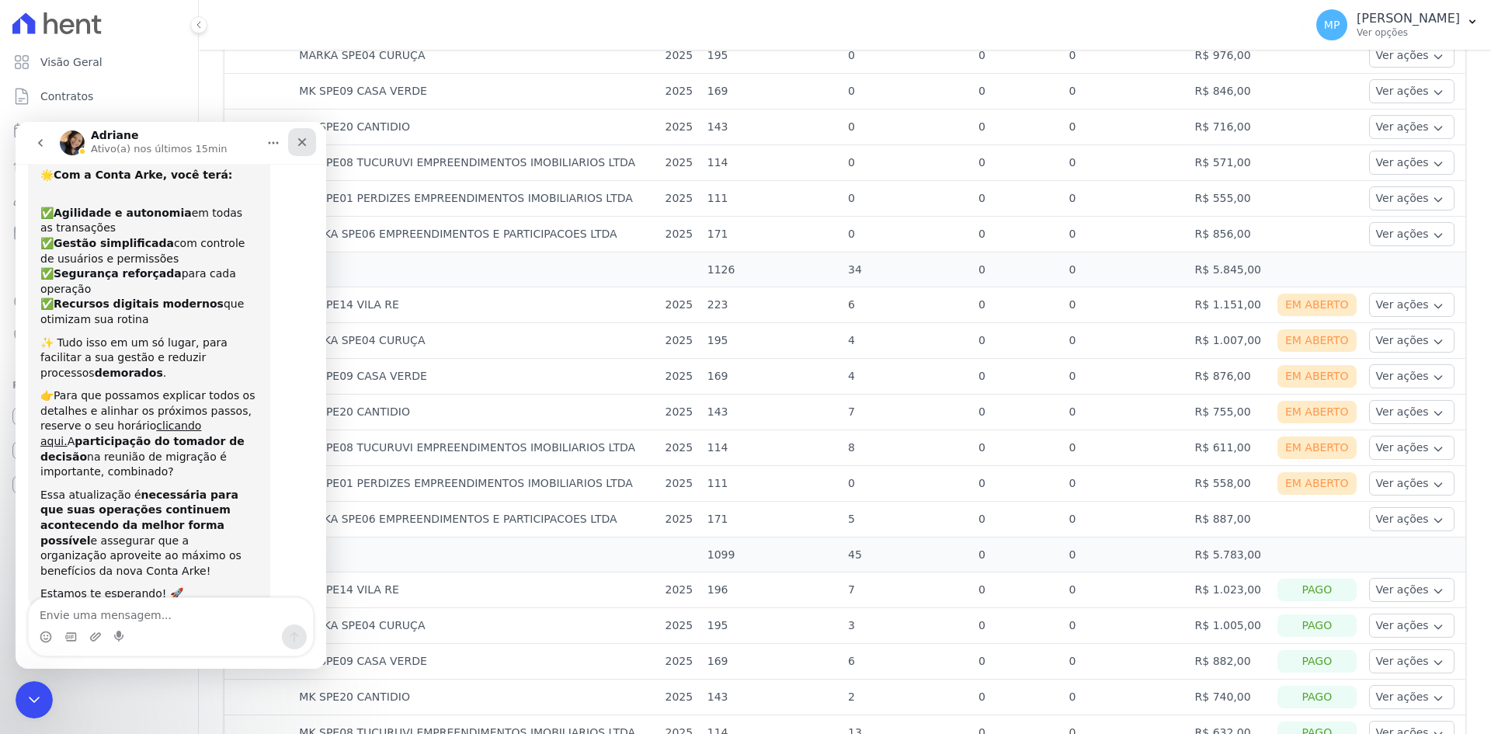
click at [303, 140] on icon "Fechar" at bounding box center [302, 142] width 12 height 12
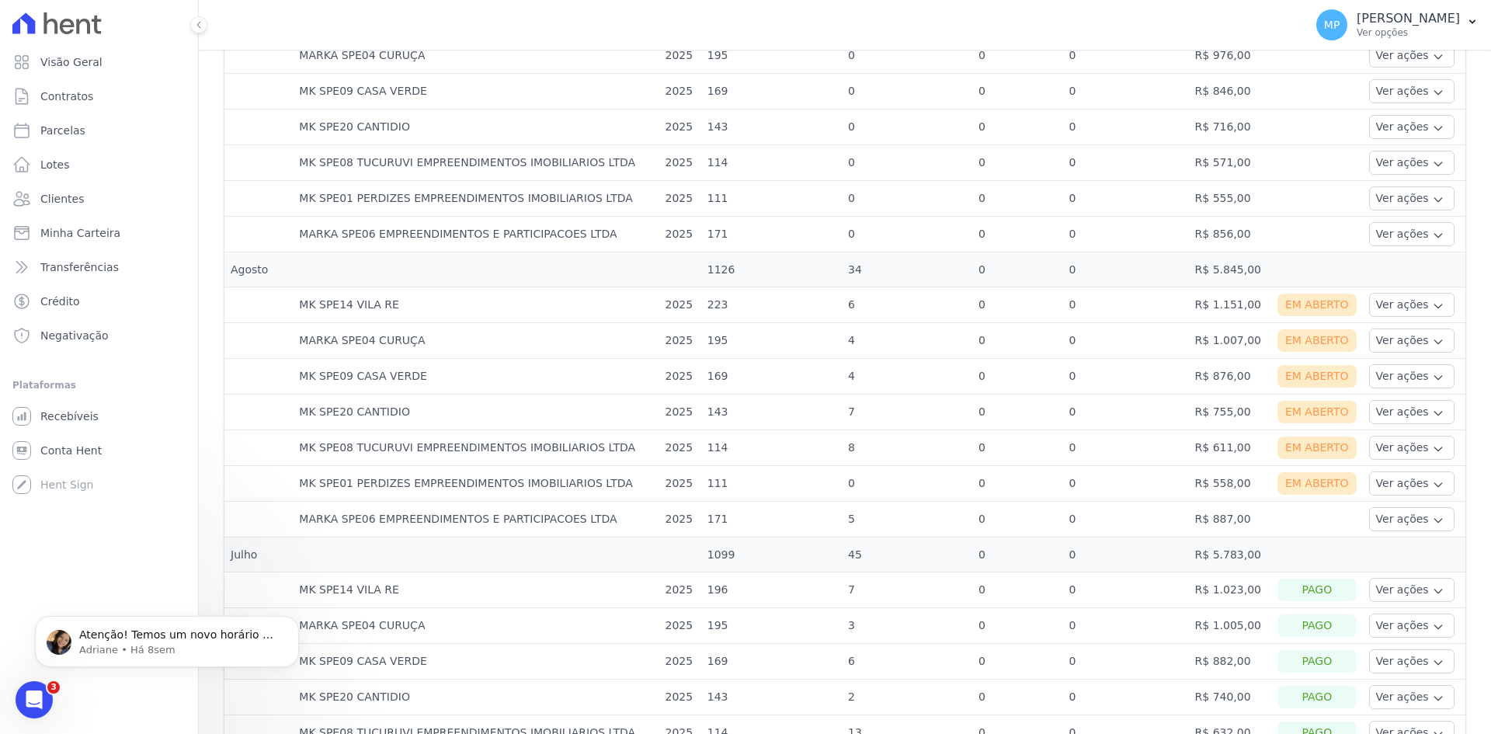
scroll to position [0, 0]
